Goal: Obtain resource: Download file/media

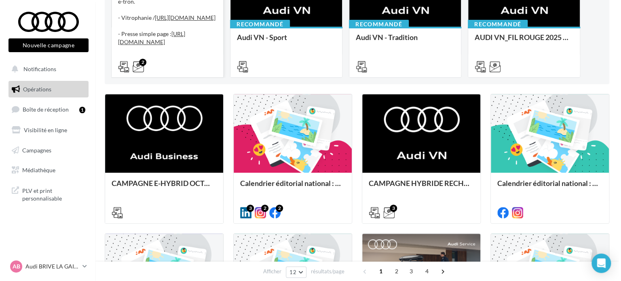
scroll to position [202, 0]
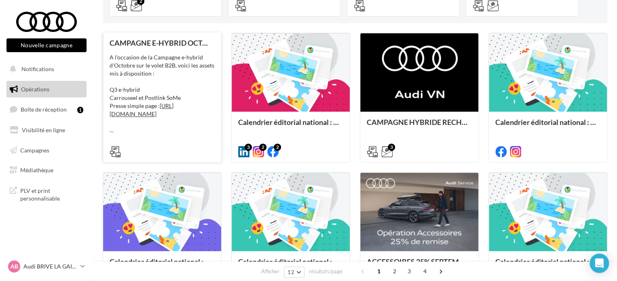
click at [150, 148] on div at bounding box center [162, 151] width 105 height 10
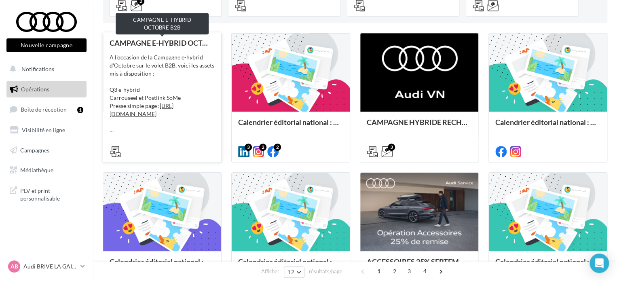
click at [137, 45] on div "CAMPAGNE E-HYBRID OCTOBRE B2B" at bounding box center [162, 43] width 105 height 8
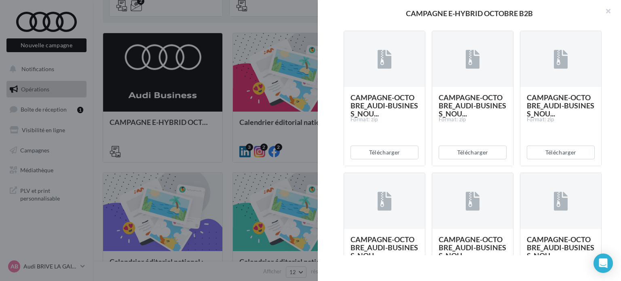
scroll to position [0, 0]
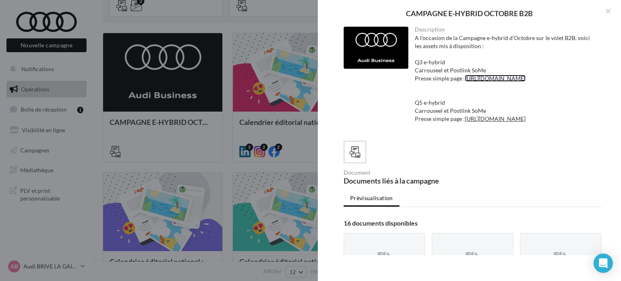
click at [479, 82] on link "[URL][DOMAIN_NAME]" at bounding box center [495, 78] width 61 height 7
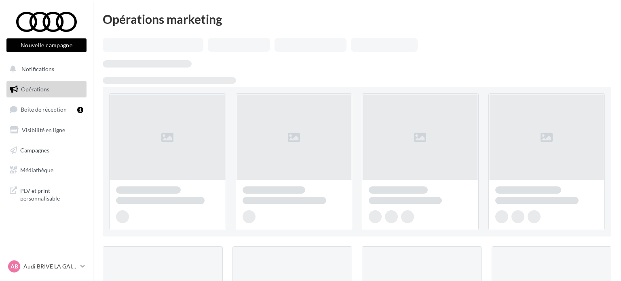
scroll to position [202, 0]
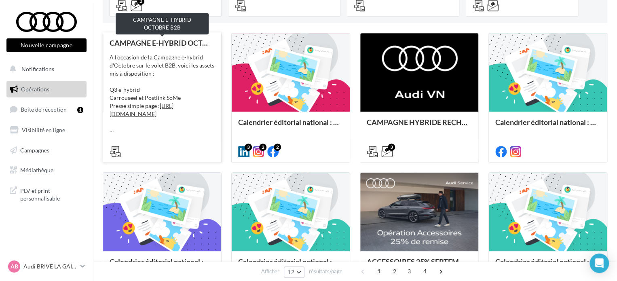
click at [131, 45] on div "CAMPAGNE E-HYBRID OCTOBRE B2B" at bounding box center [162, 43] width 105 height 8
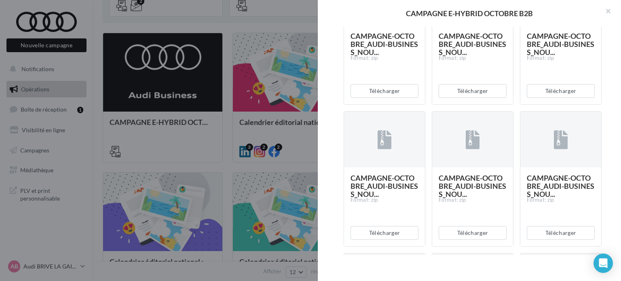
scroll to position [283, 0]
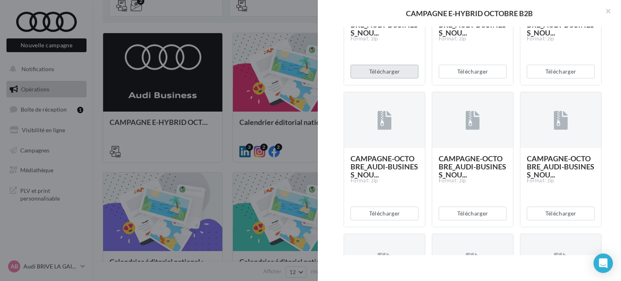
click at [385, 78] on button "Télécharger" at bounding box center [385, 72] width 68 height 14
click at [461, 78] on button "Télécharger" at bounding box center [473, 72] width 68 height 14
click at [552, 78] on button "Télécharger" at bounding box center [561, 72] width 68 height 14
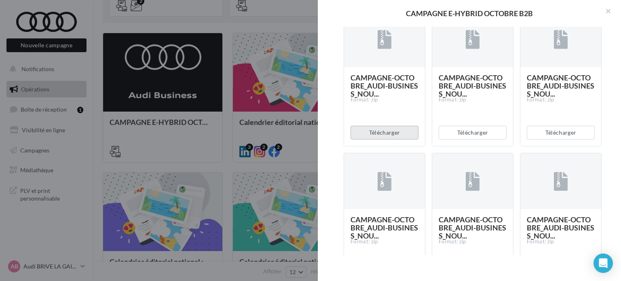
click at [389, 139] on button "Télécharger" at bounding box center [385, 133] width 68 height 14
drag, startPoint x: 451, startPoint y: 181, endPoint x: 487, endPoint y: 173, distance: 36.3
click at [452, 139] on button "Télécharger" at bounding box center [473, 133] width 68 height 14
click at [565, 139] on button "Télécharger" at bounding box center [561, 133] width 68 height 14
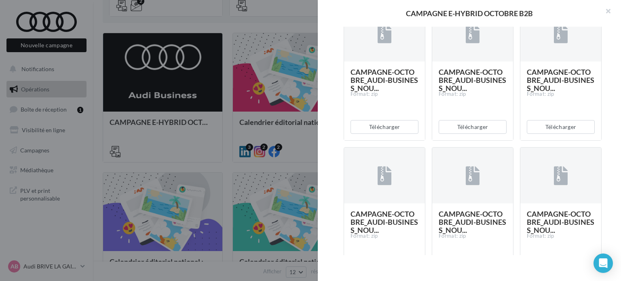
scroll to position [526, 0]
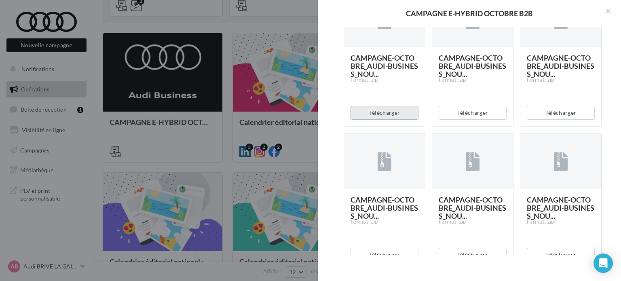
click at [400, 120] on button "Télécharger" at bounding box center [385, 113] width 68 height 14
click at [448, 120] on button "Télécharger" at bounding box center [473, 113] width 68 height 14
click at [545, 120] on button "Télécharger" at bounding box center [561, 113] width 68 height 14
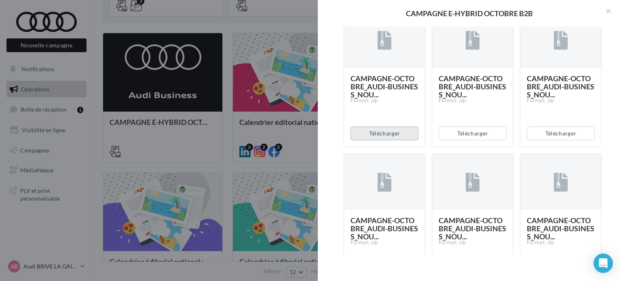
click at [393, 140] on button "Télécharger" at bounding box center [385, 134] width 68 height 14
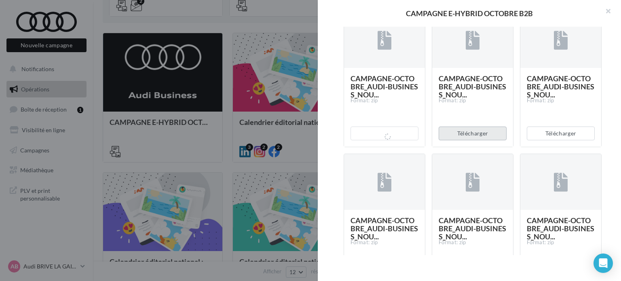
drag, startPoint x: 452, startPoint y: 183, endPoint x: 465, endPoint y: 182, distance: 13.3
click at [452, 140] on button "Télécharger" at bounding box center [473, 134] width 68 height 14
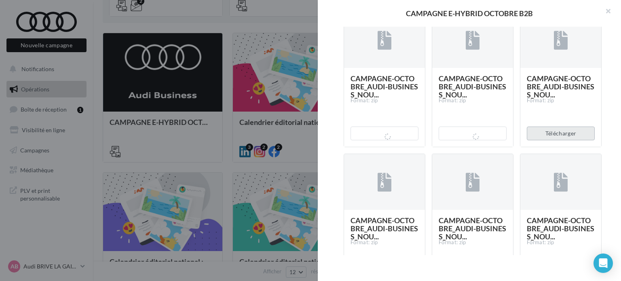
click at [562, 140] on button "Télécharger" at bounding box center [561, 134] width 68 height 14
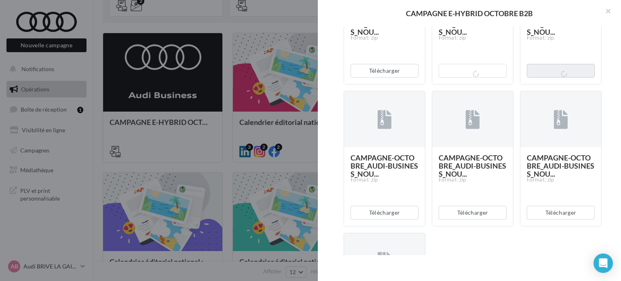
scroll to position [809, 0]
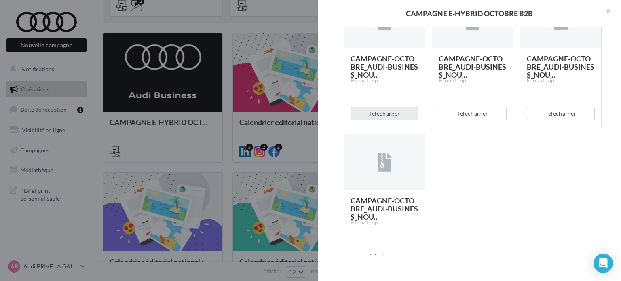
drag, startPoint x: 396, startPoint y: 161, endPoint x: 424, endPoint y: 166, distance: 27.9
click at [396, 120] on button "Télécharger" at bounding box center [385, 114] width 68 height 14
drag, startPoint x: 537, startPoint y: 222, endPoint x: 531, endPoint y: 208, distance: 14.5
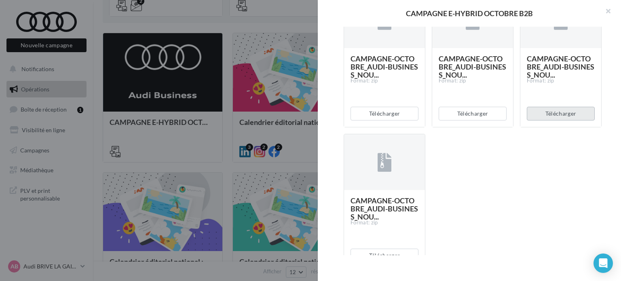
click at [542, 120] on button "Télécharger" at bounding box center [561, 114] width 68 height 14
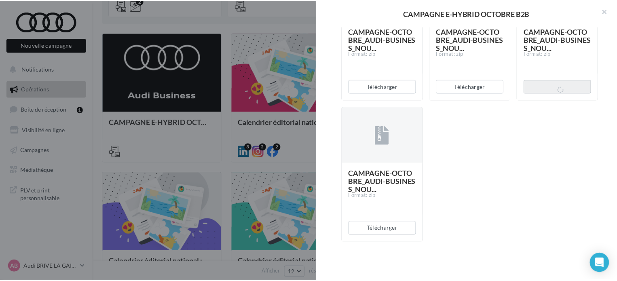
scroll to position [883, 0]
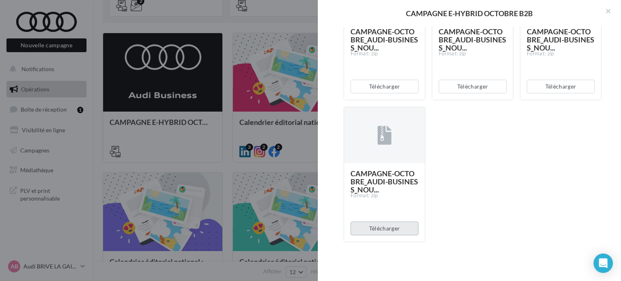
click at [393, 228] on button "Télécharger" at bounding box center [385, 229] width 68 height 14
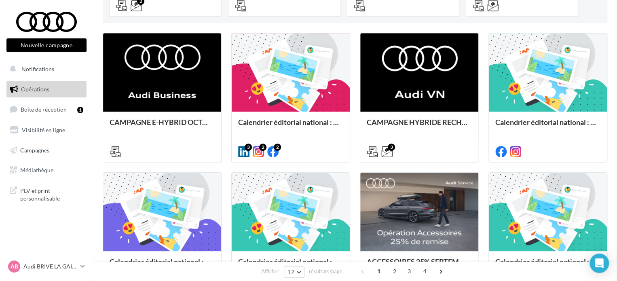
click at [28, 265] on p "Audi BRIVE LA GAILLARDE" at bounding box center [50, 266] width 54 height 8
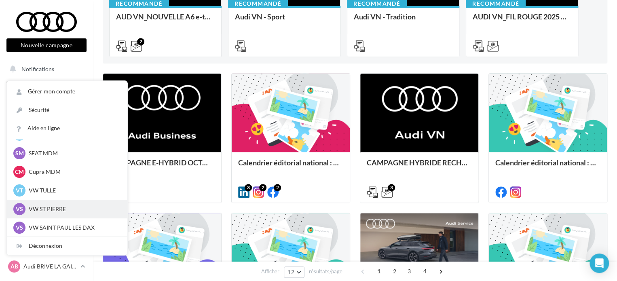
scroll to position [74, 0]
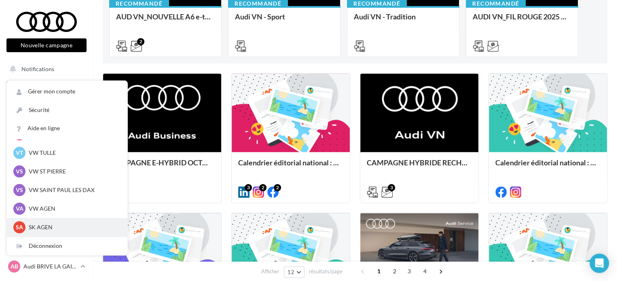
click at [41, 225] on p "SK AGEN" at bounding box center [73, 227] width 89 height 8
